Goal: Task Accomplishment & Management: Complete application form

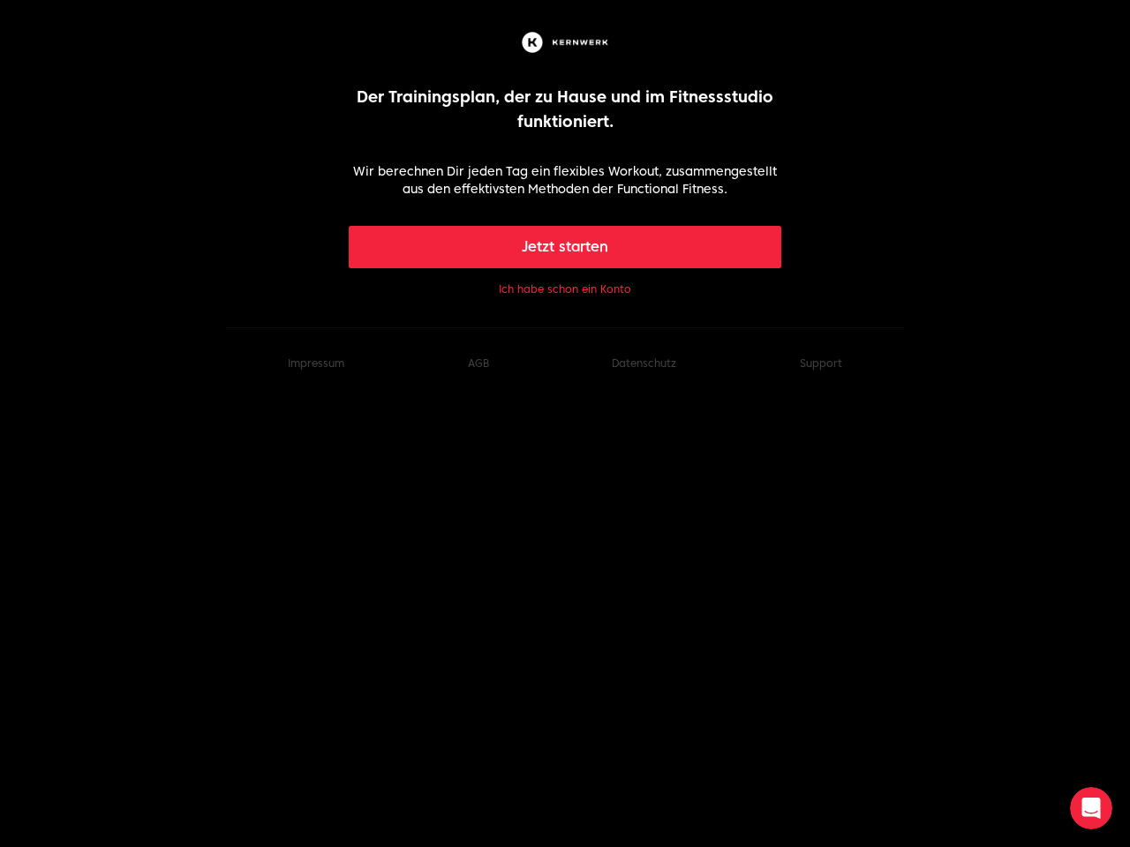
click at [565, 247] on button "Jetzt starten" at bounding box center [565, 247] width 433 height 42
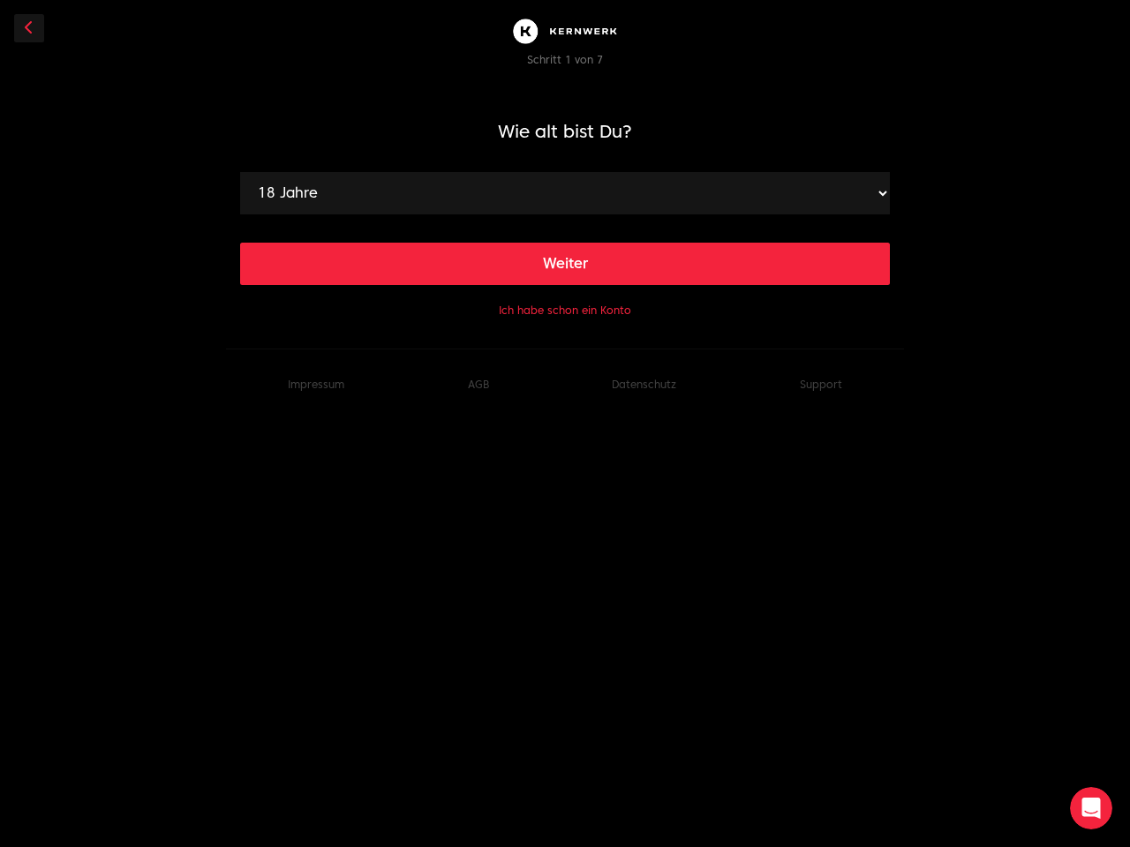
click at [565, 289] on main "Wie alt bist Du? 18 Jahre 19 Jahre 20 Jahre 21 Jahre 22 Jahre 23 Jahre 24 Jahre…" at bounding box center [565, 202] width 650 height 237
click at [821, 364] on footer "Impressum AGB Datenschutz Support" at bounding box center [565, 384] width 678 height 71
click at [1091, 808] on icon "Intercom-Nachrichtendienst öffnen" at bounding box center [1091, 808] width 29 height 29
